Goal: Information Seeking & Learning: Check status

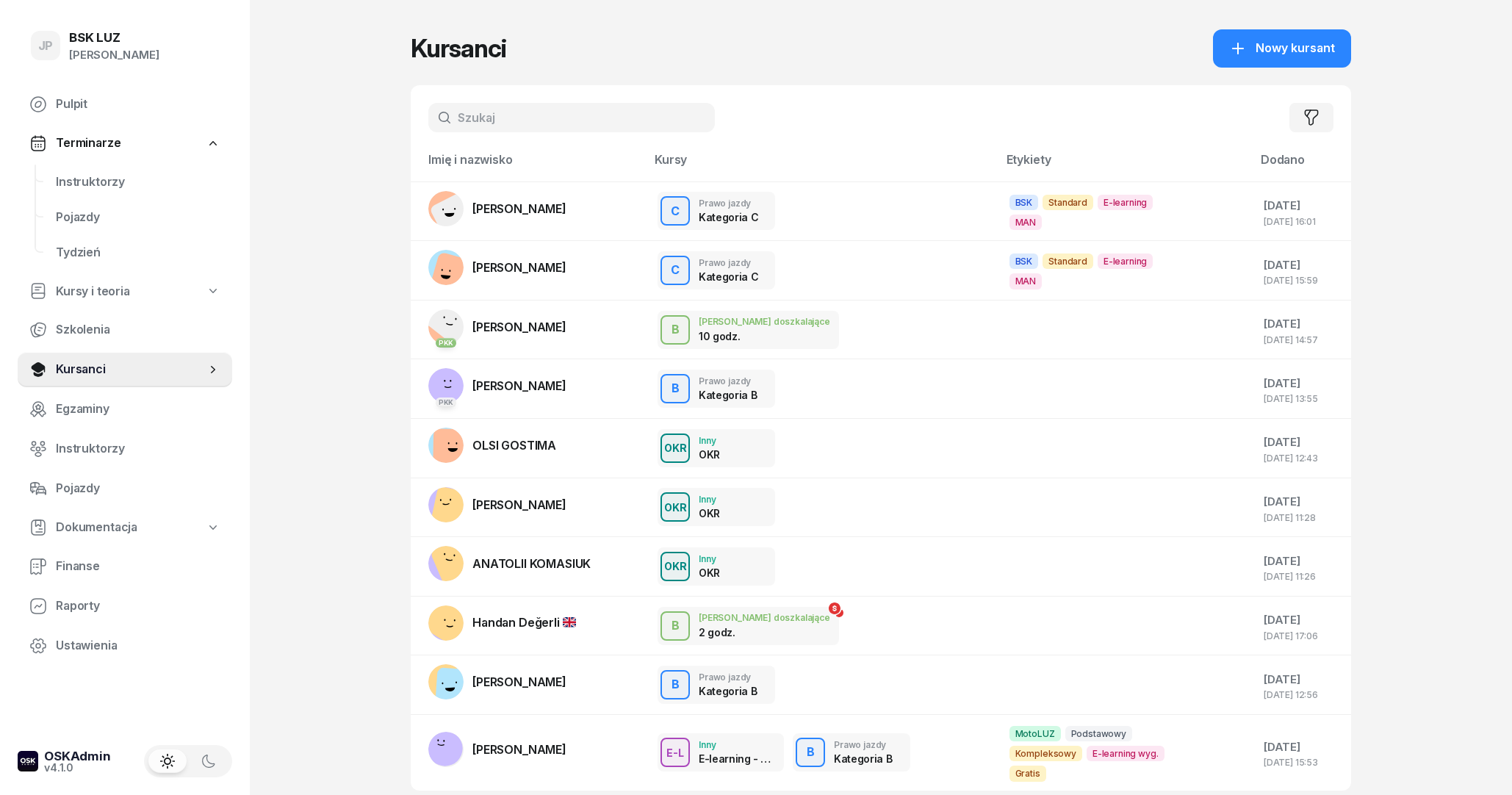
click at [500, 123] on input "text" at bounding box center [571, 117] width 287 height 29
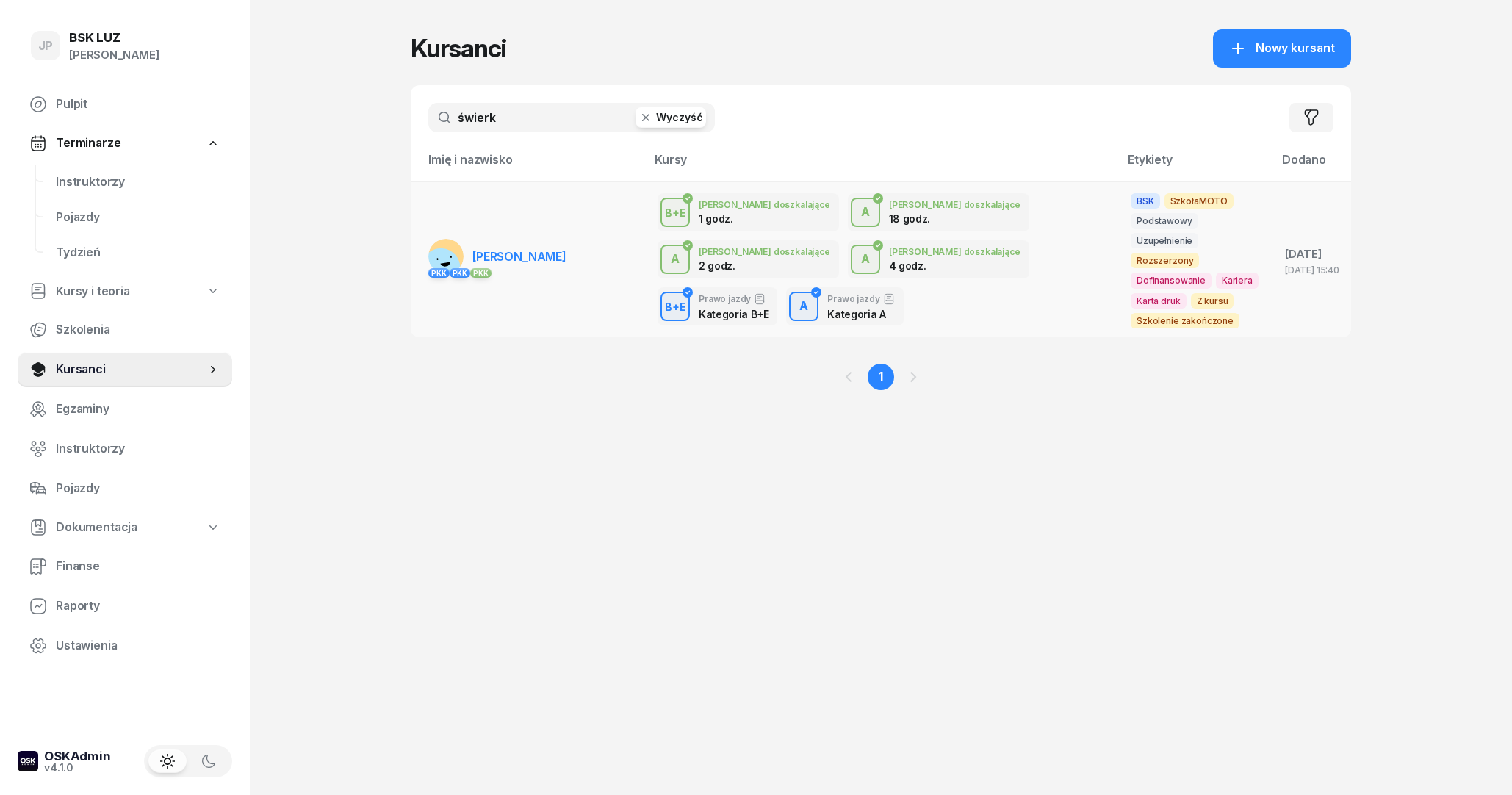
type input "świerk"
click at [529, 262] on link "PKK PKK PKK [GEOGRAPHIC_DATA][PERSON_NAME]" at bounding box center [497, 256] width 138 height 35
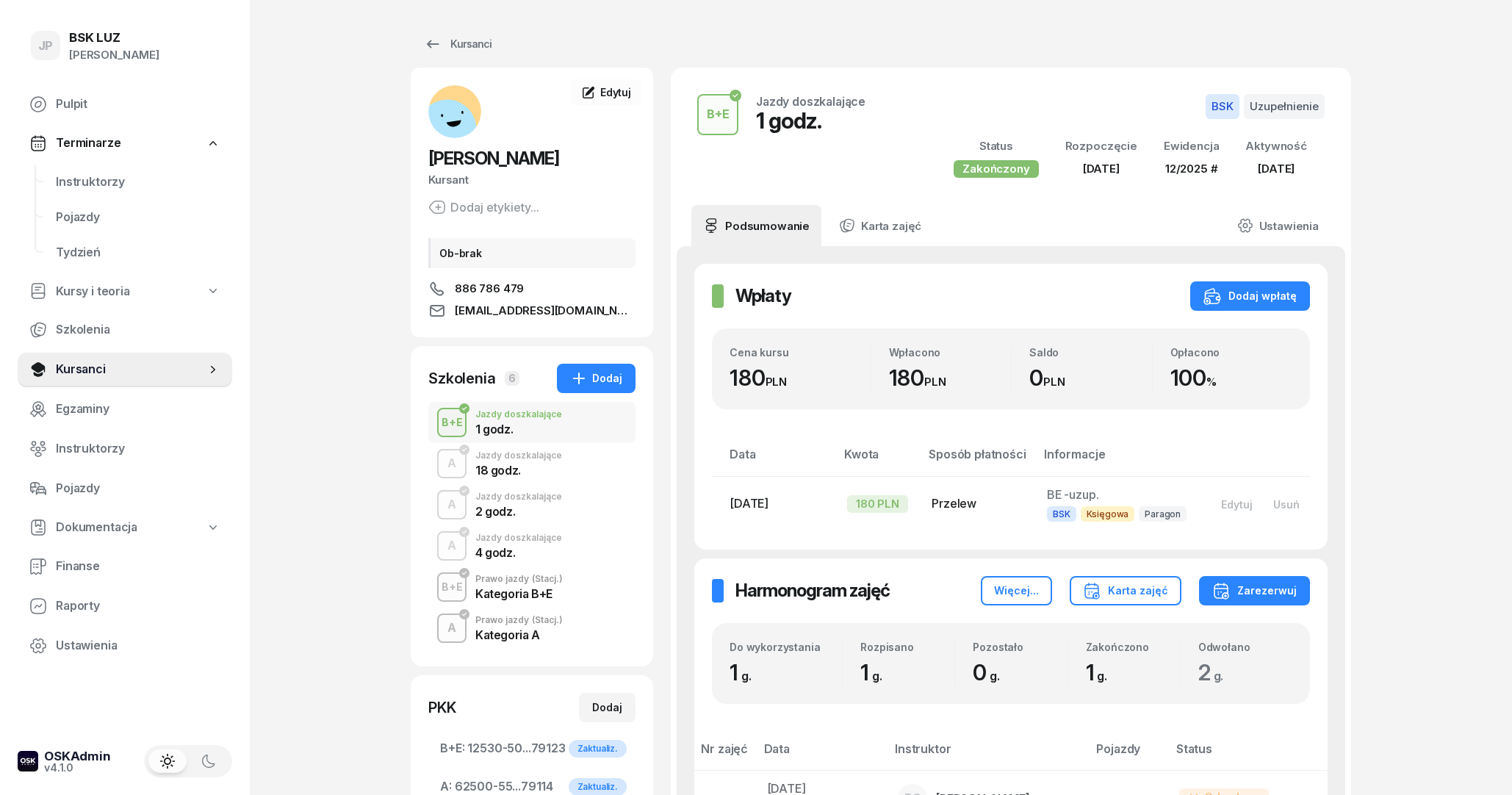
click at [520, 474] on div "18 godz." at bounding box center [518, 470] width 86 height 12
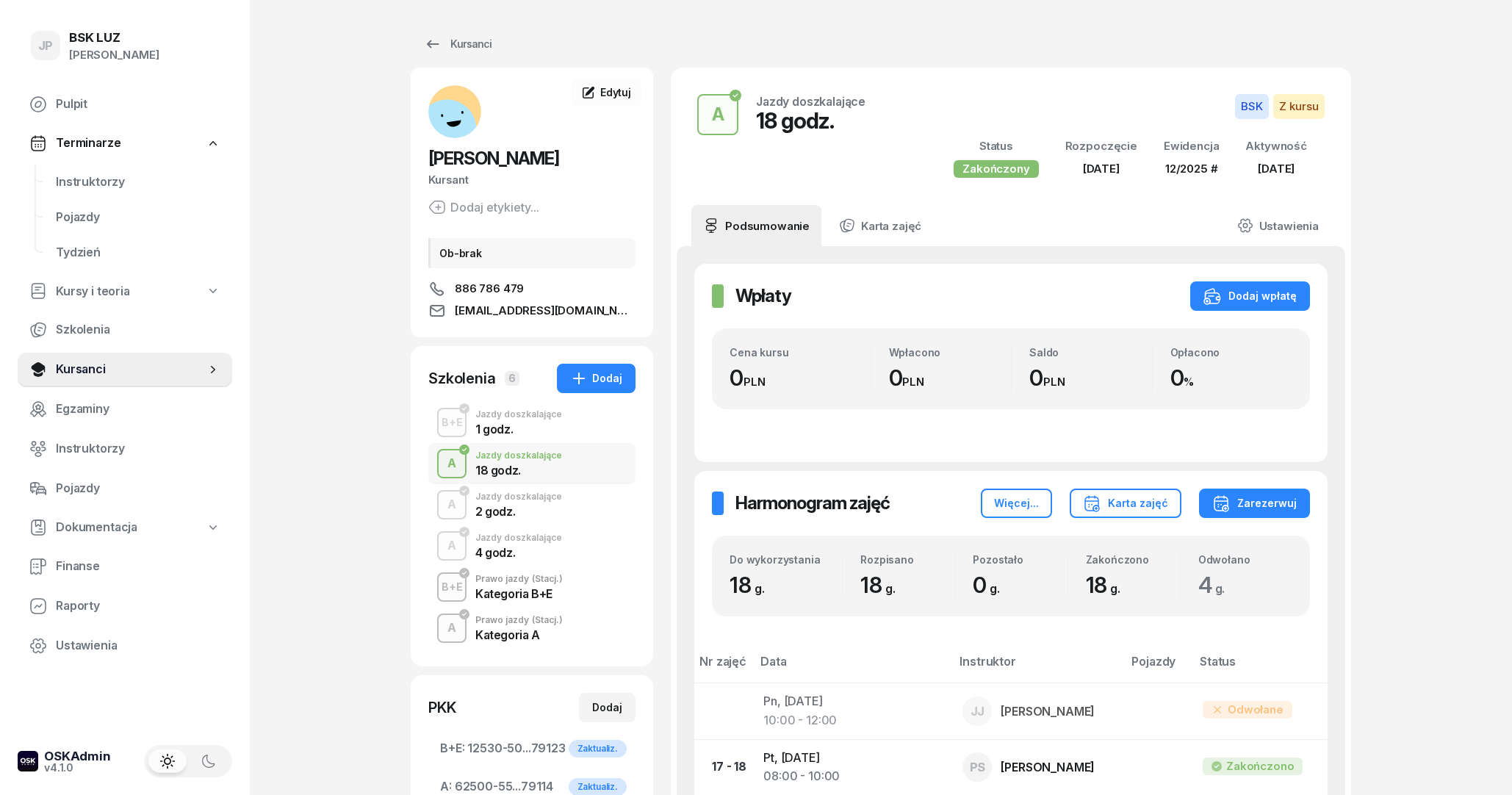
click at [517, 517] on div "2 godz." at bounding box center [518, 511] width 86 height 12
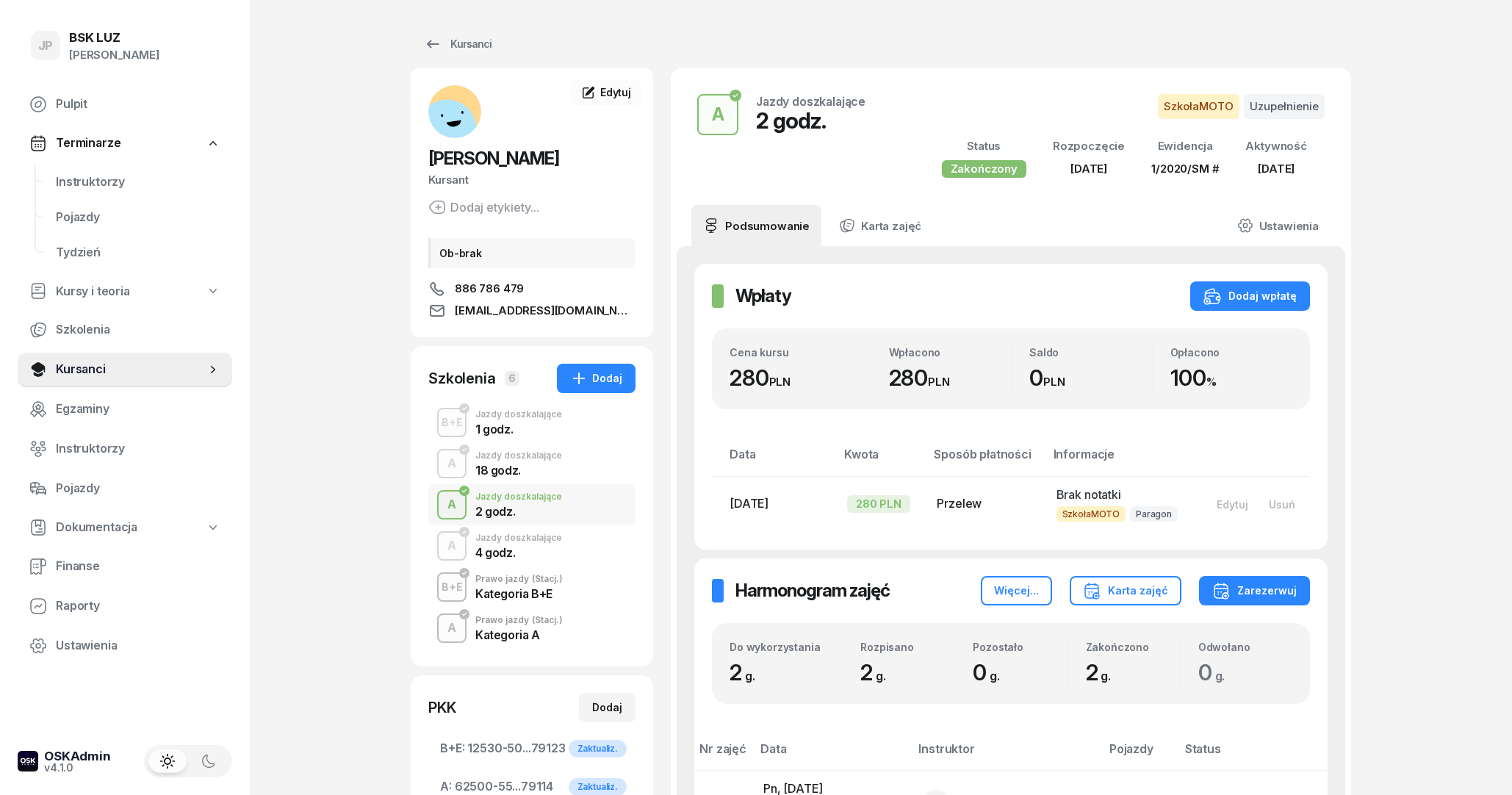
click at [537, 596] on div "Kategoria B+E" at bounding box center [518, 593] width 87 height 12
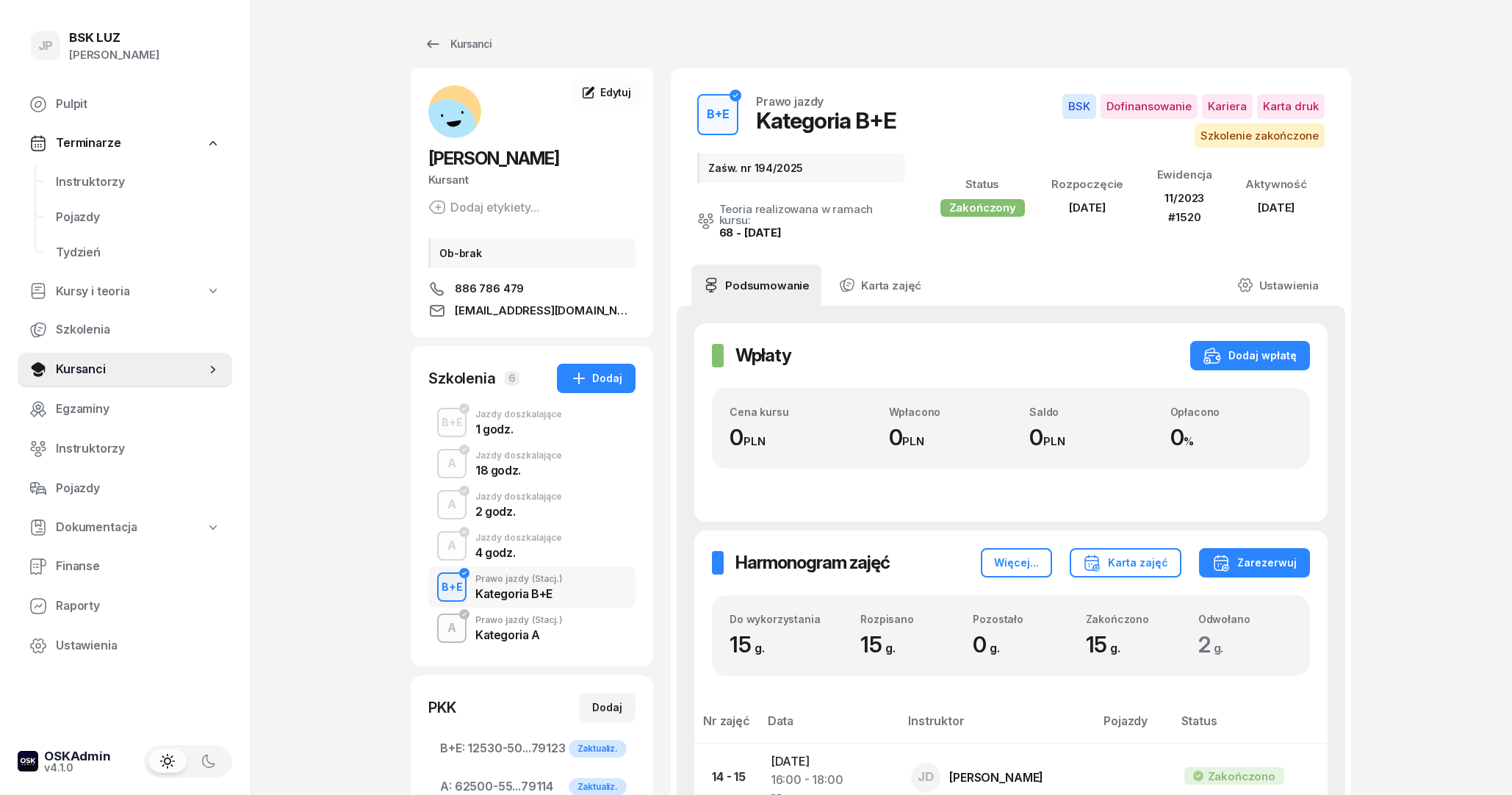
click at [533, 632] on div "Kategoria A" at bounding box center [518, 635] width 87 height 12
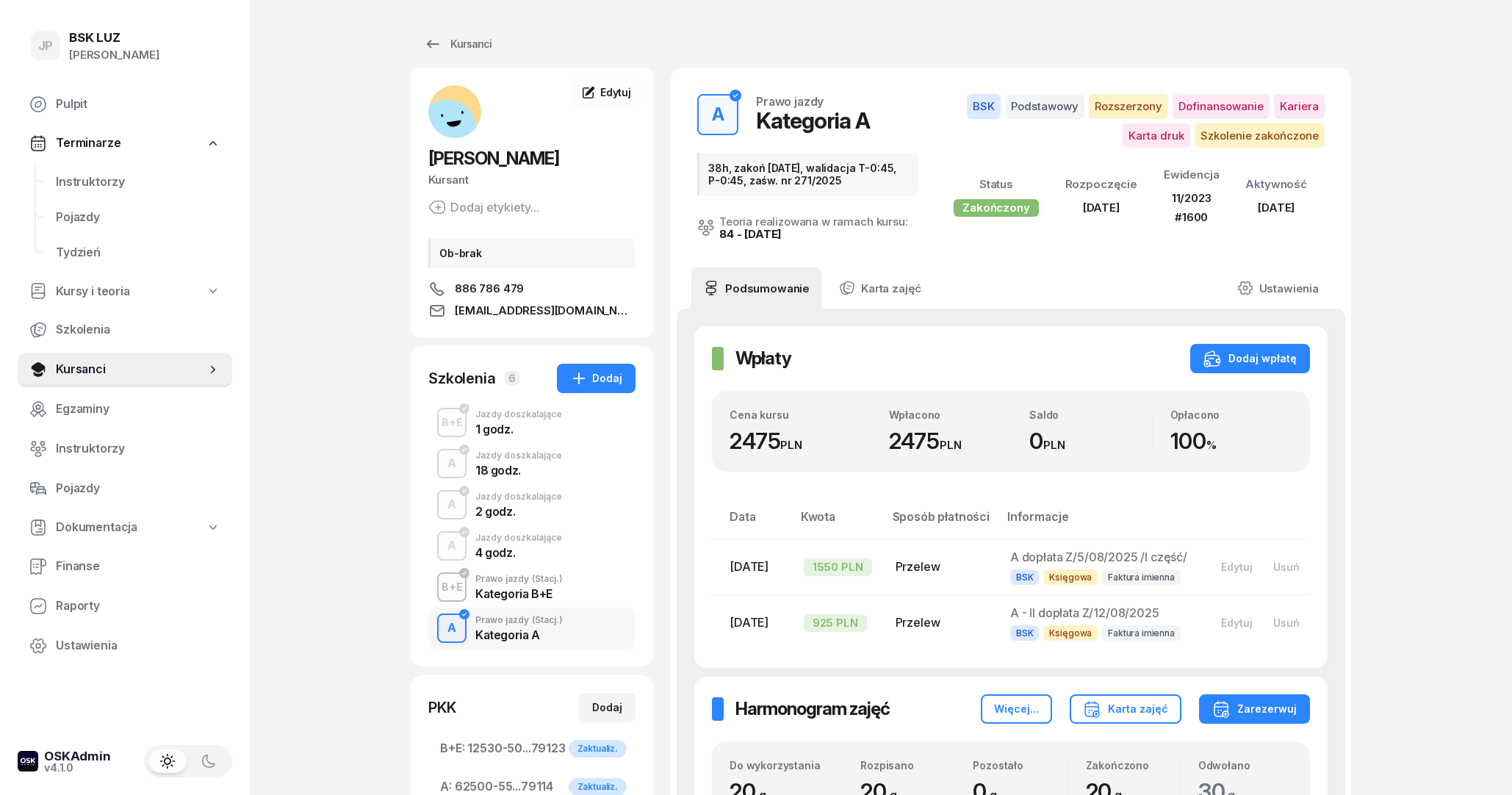
click at [541, 590] on div "Kategoria B+E" at bounding box center [518, 593] width 87 height 12
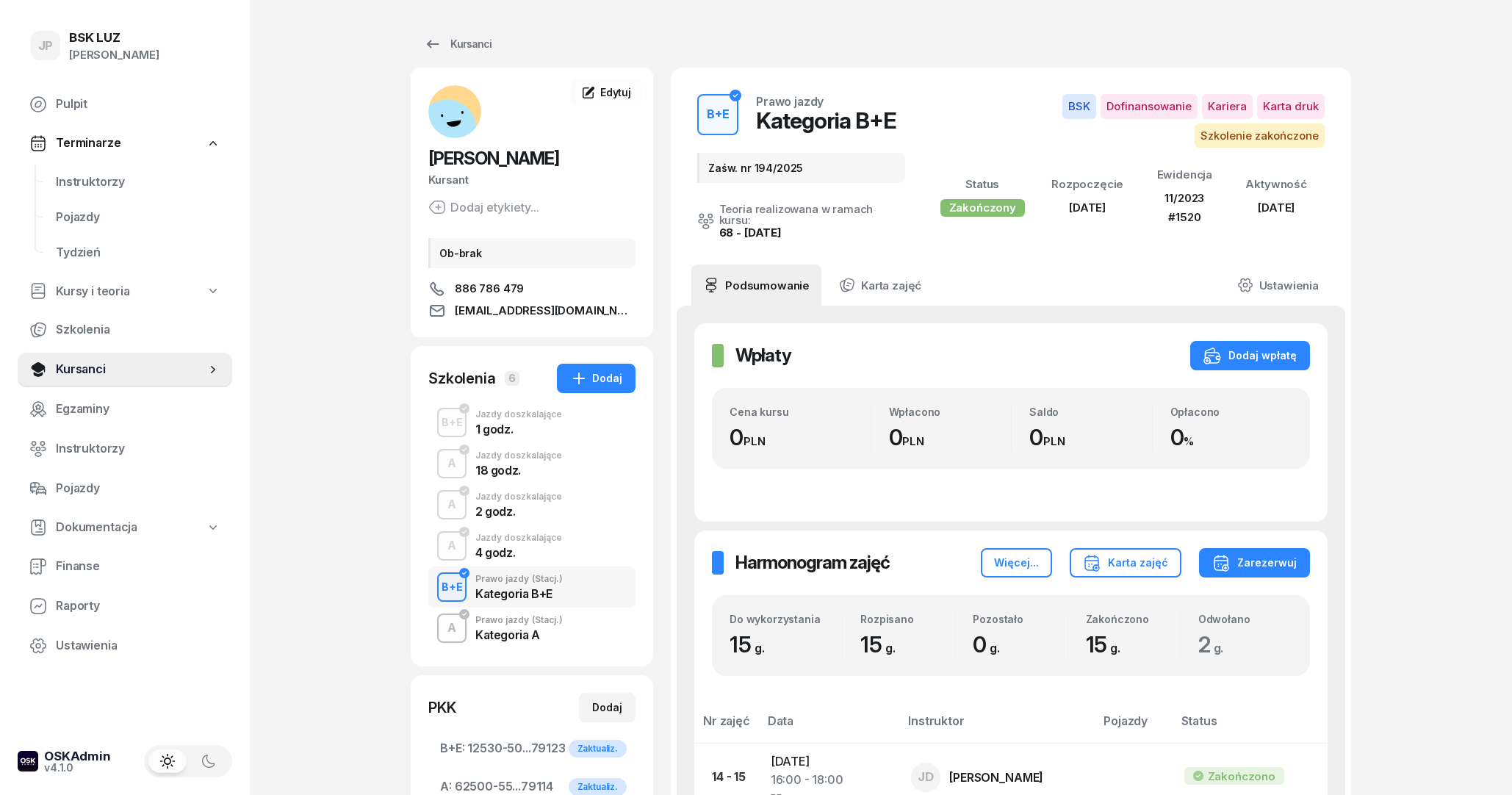
click at [539, 634] on div "Kategoria A" at bounding box center [518, 635] width 87 height 12
